Goal: Browse casually: Explore the website without a specific task or goal

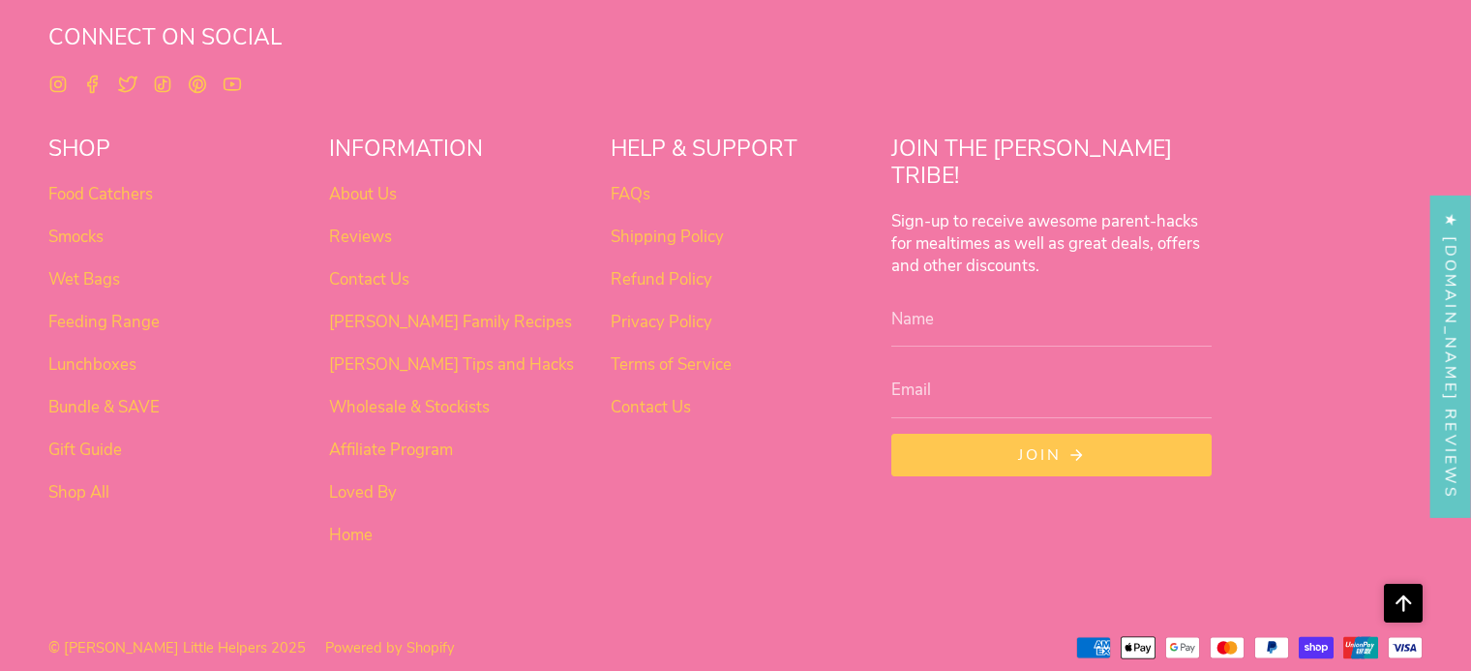
scroll to position [1217, 0]
